Goal: Information Seeking & Learning: Learn about a topic

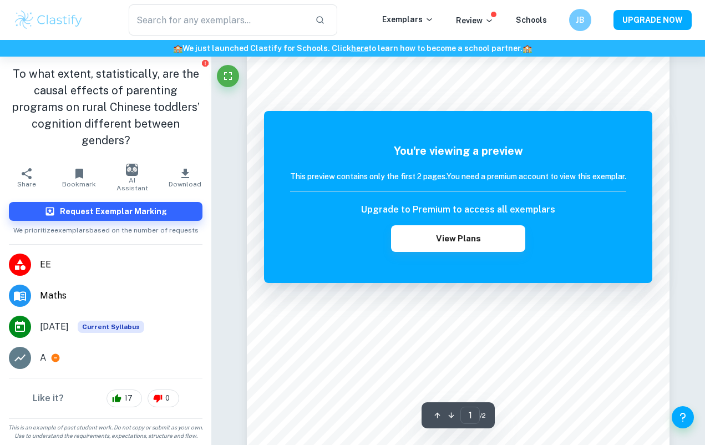
scroll to position [42, 0]
click at [52, 11] on img at bounding box center [48, 20] width 70 height 22
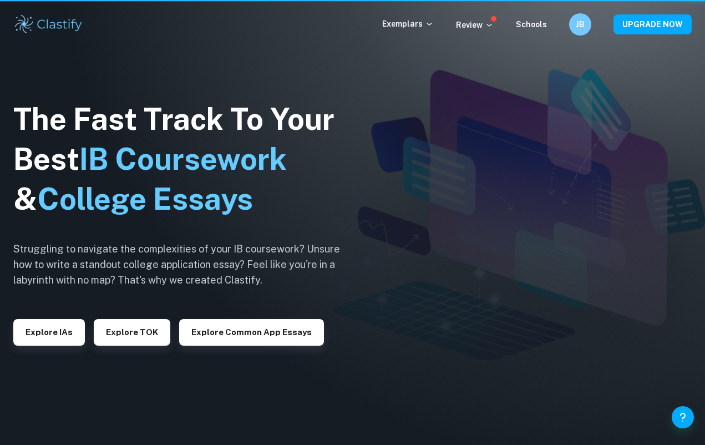
click at [52, 11] on div "Exemplars Review Schools JB UPGRADE NOW" at bounding box center [352, 24] width 705 height 49
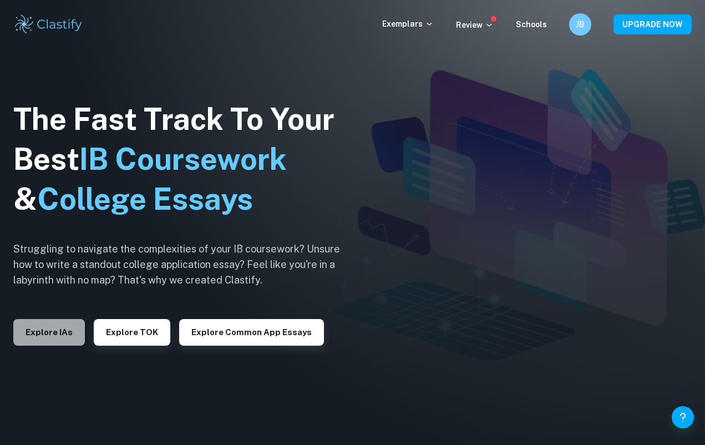
click at [69, 325] on button "Explore IAs" at bounding box center [49, 332] width 72 height 27
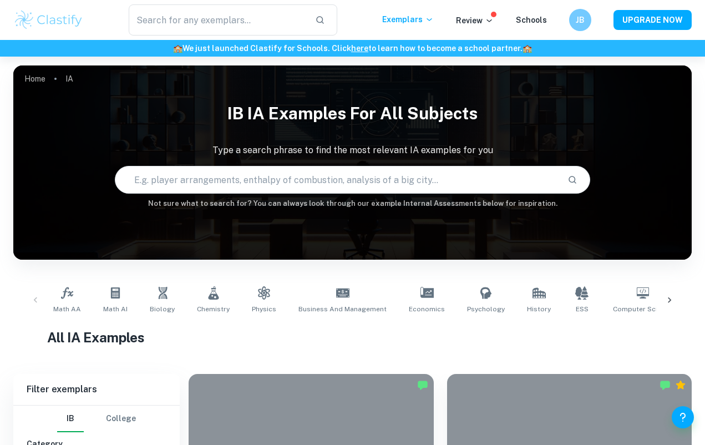
click at [165, 165] on input "text" at bounding box center [336, 179] width 442 height 31
click at [211, 304] on span "Chemistry" at bounding box center [213, 309] width 33 height 10
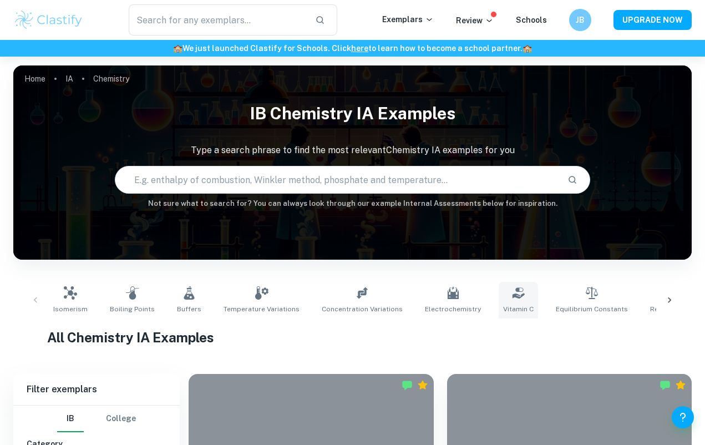
click at [498, 300] on link "Vitamin C" at bounding box center [517, 300] width 39 height 37
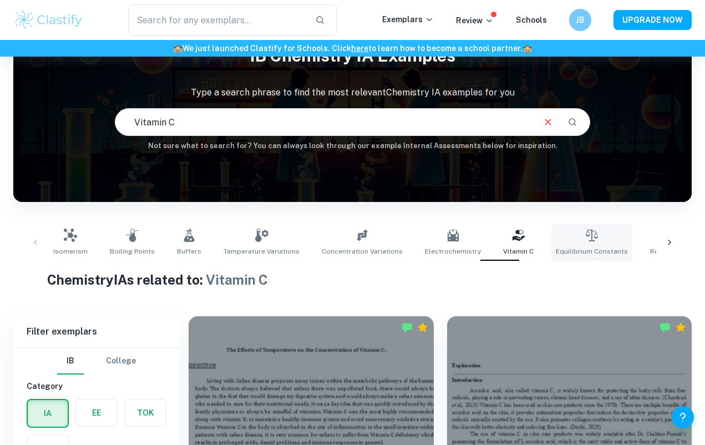
scroll to position [175, 0]
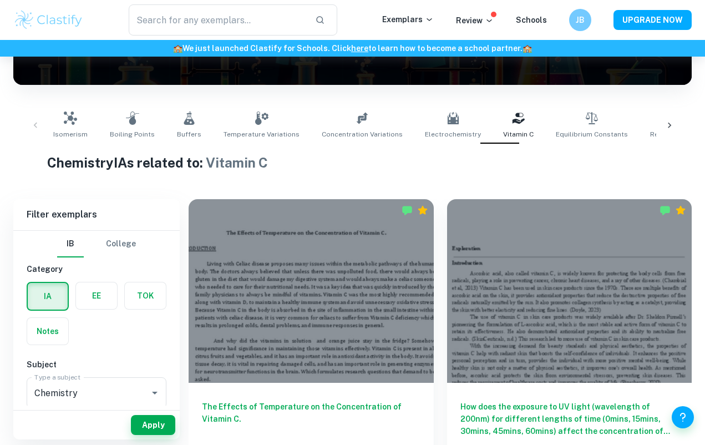
click at [674, 124] on icon at bounding box center [669, 125] width 11 height 11
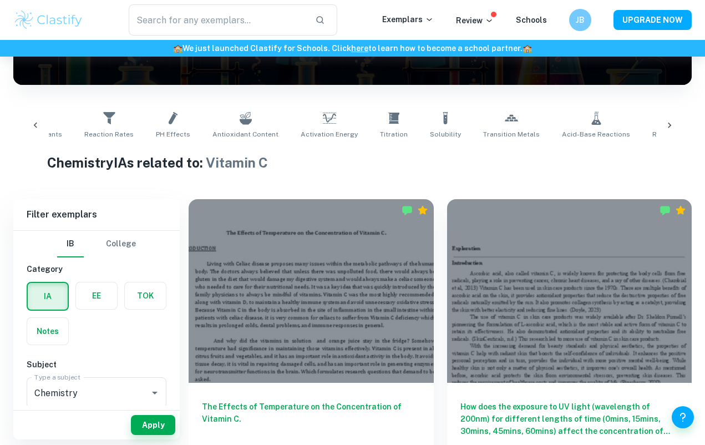
scroll to position [0, 565]
click at [34, 123] on icon at bounding box center [35, 125] width 11 height 11
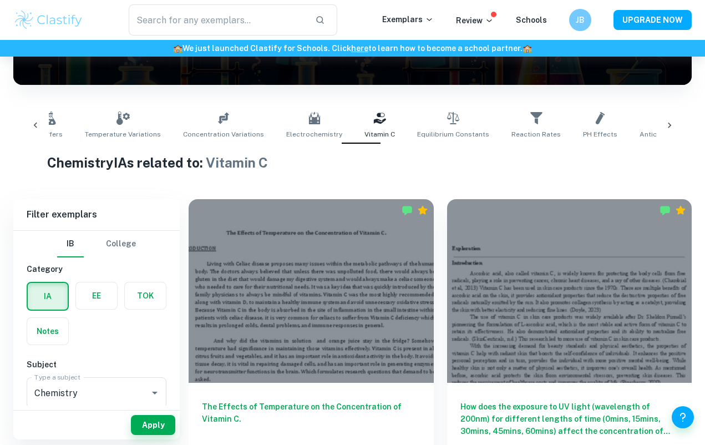
scroll to position [0, 0]
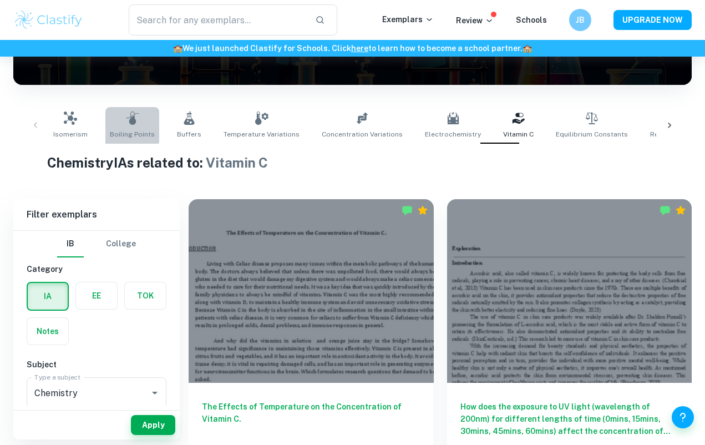
click at [129, 126] on link "Boiling Points" at bounding box center [132, 125] width 54 height 37
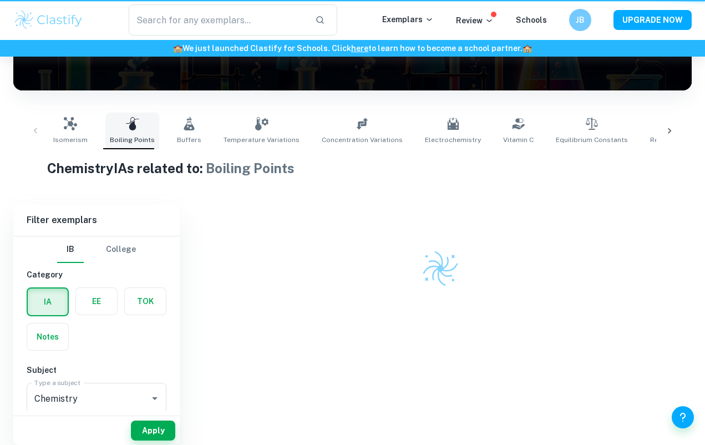
type input "Boiling Points"
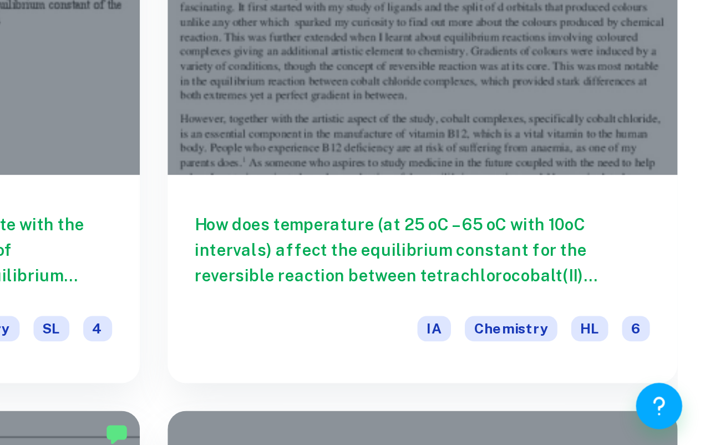
scroll to position [4076, 0]
